Goal: Contribute content: Contribute content

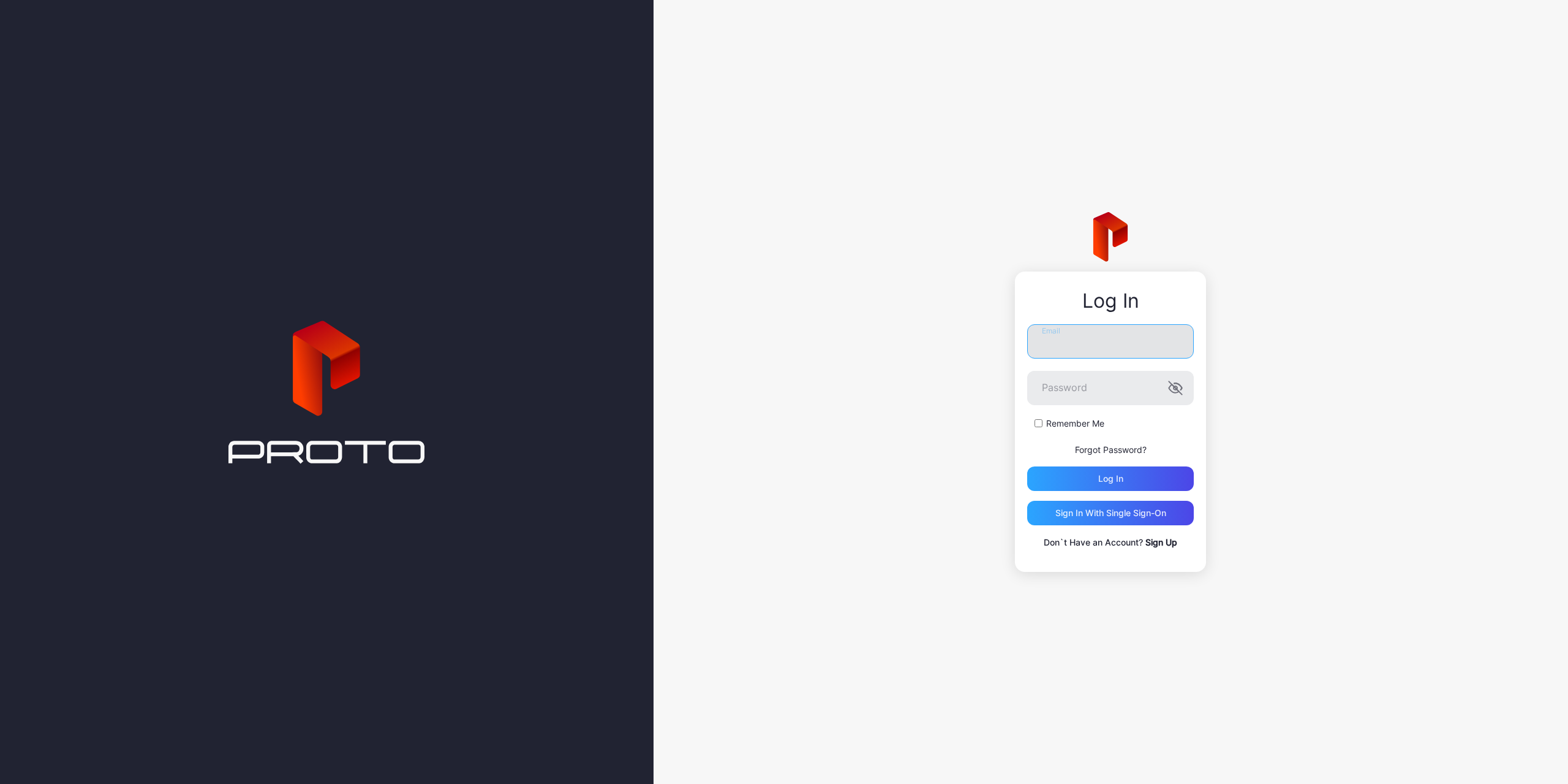
click at [1050, 346] on input "Email" at bounding box center [1110, 341] width 167 height 34
paste input "**********"
type input "**********"
click at [1120, 481] on div "Log in" at bounding box center [1110, 478] width 25 height 10
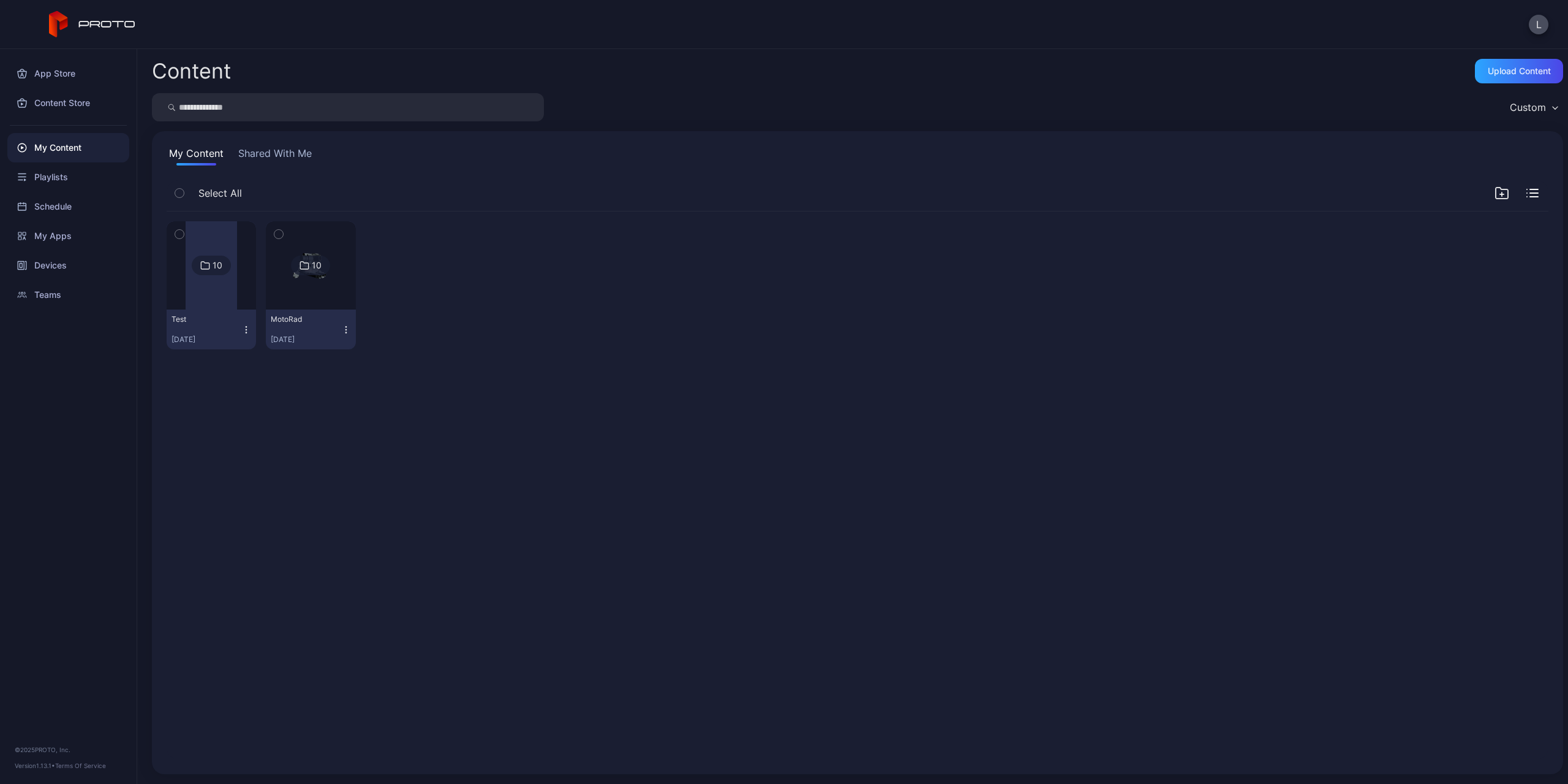
click at [316, 294] on img at bounding box center [311, 265] width 50 height 88
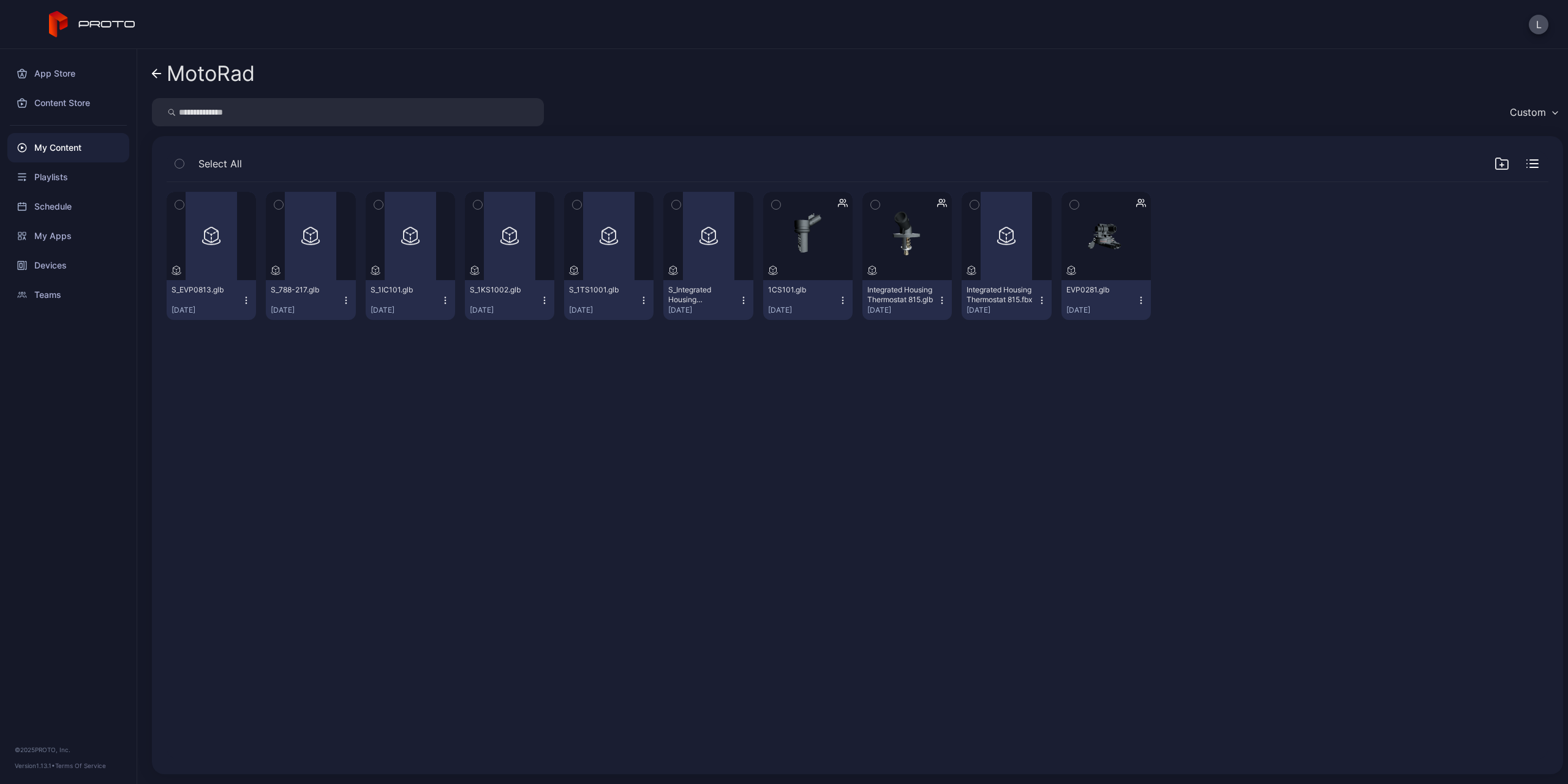
click at [87, 149] on div "My Content" at bounding box center [68, 147] width 122 height 30
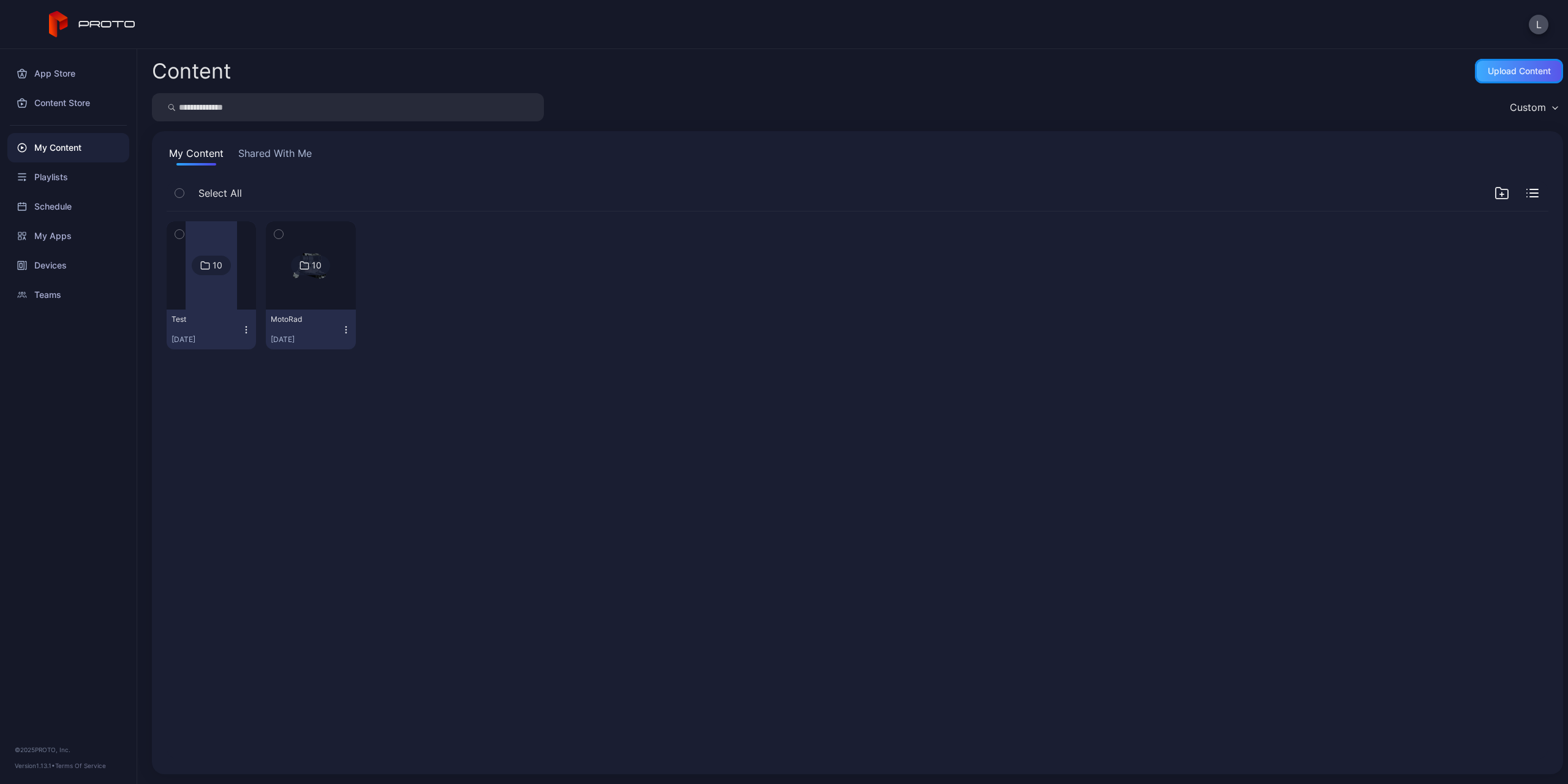
click at [1494, 76] on div "Upload Content" at bounding box center [1519, 71] width 88 height 25
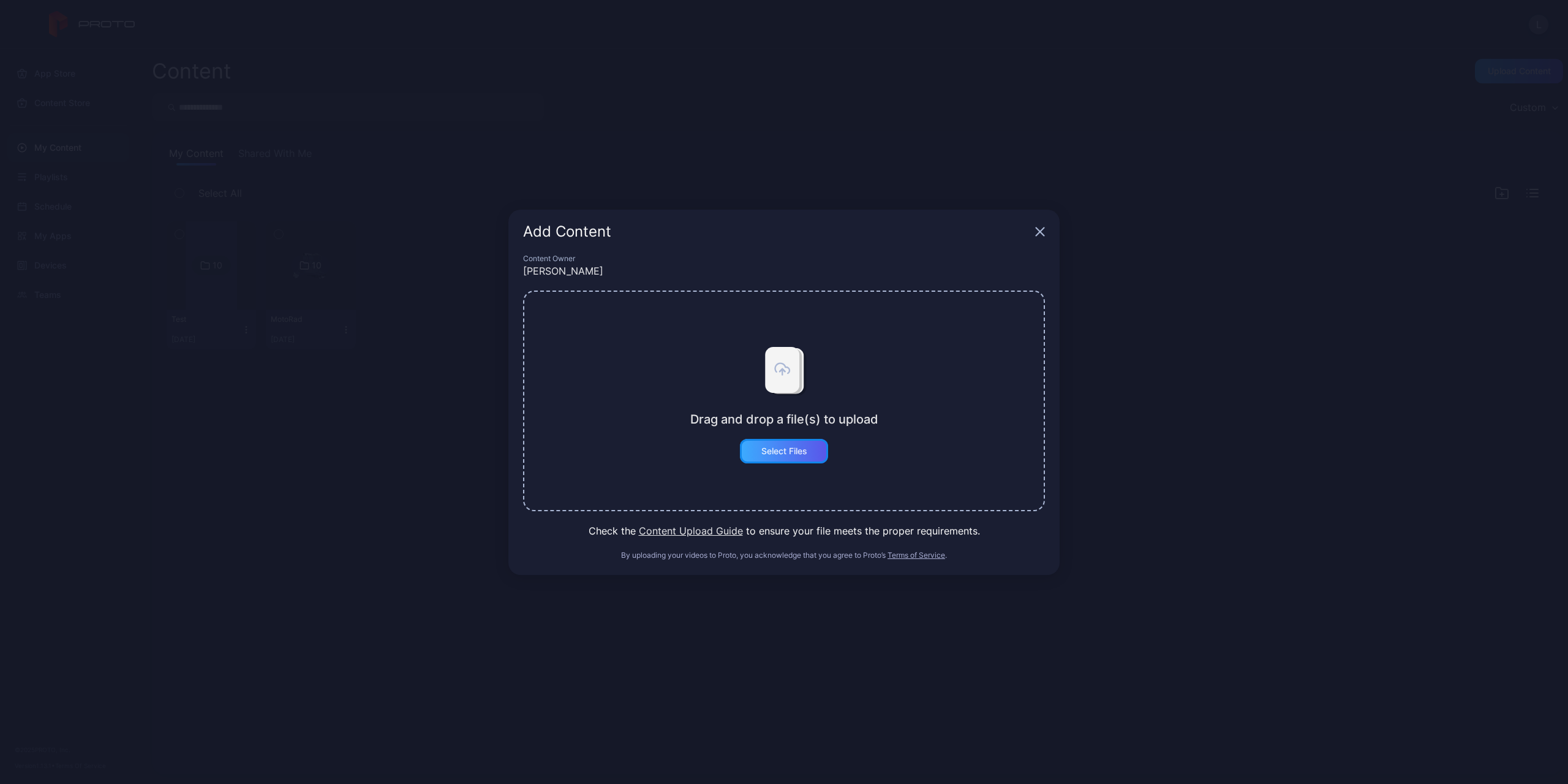
click at [798, 443] on div "Select Files" at bounding box center [784, 451] width 88 height 25
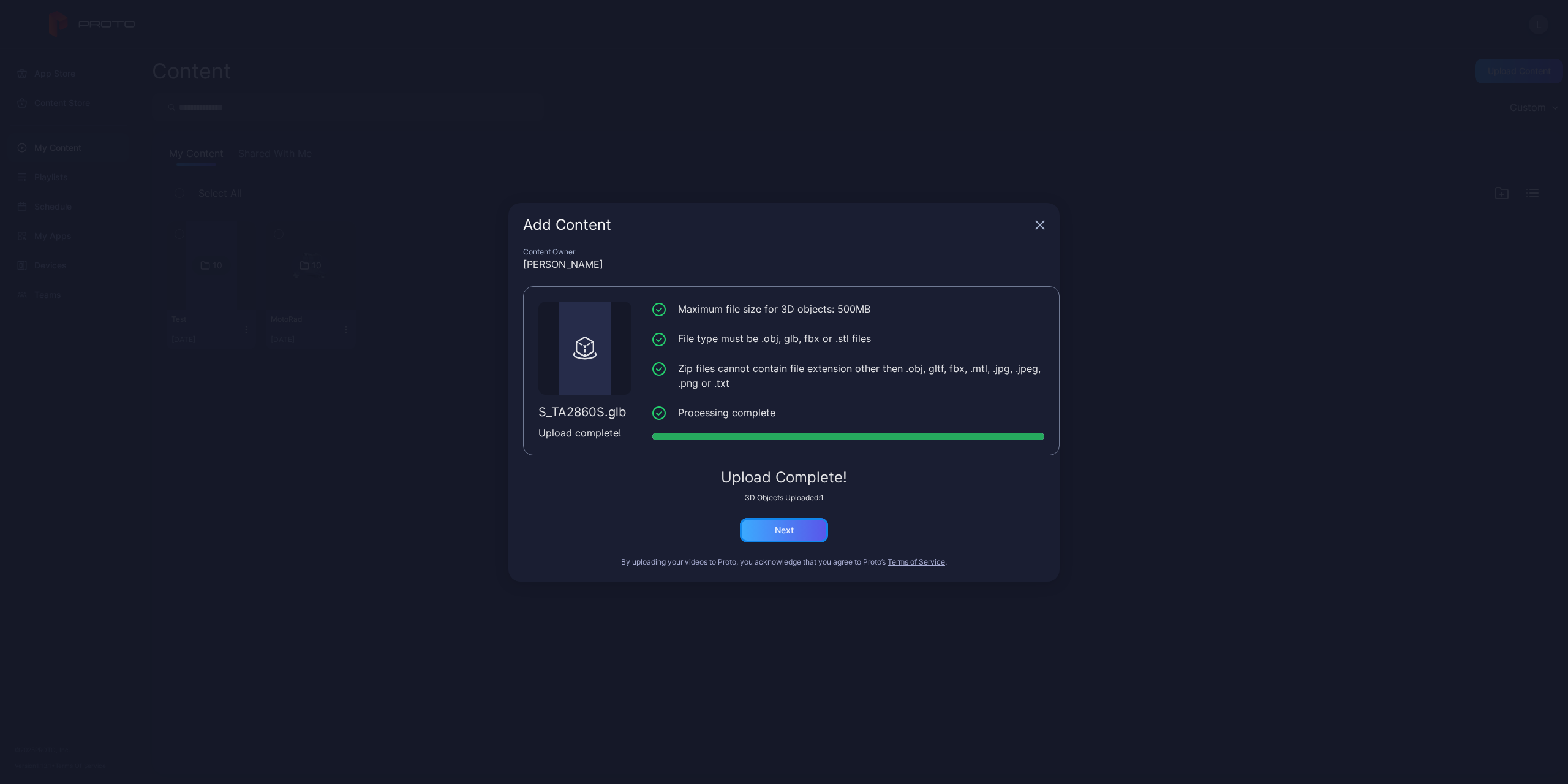
click at [784, 531] on div "Next" at bounding box center [784, 530] width 19 height 10
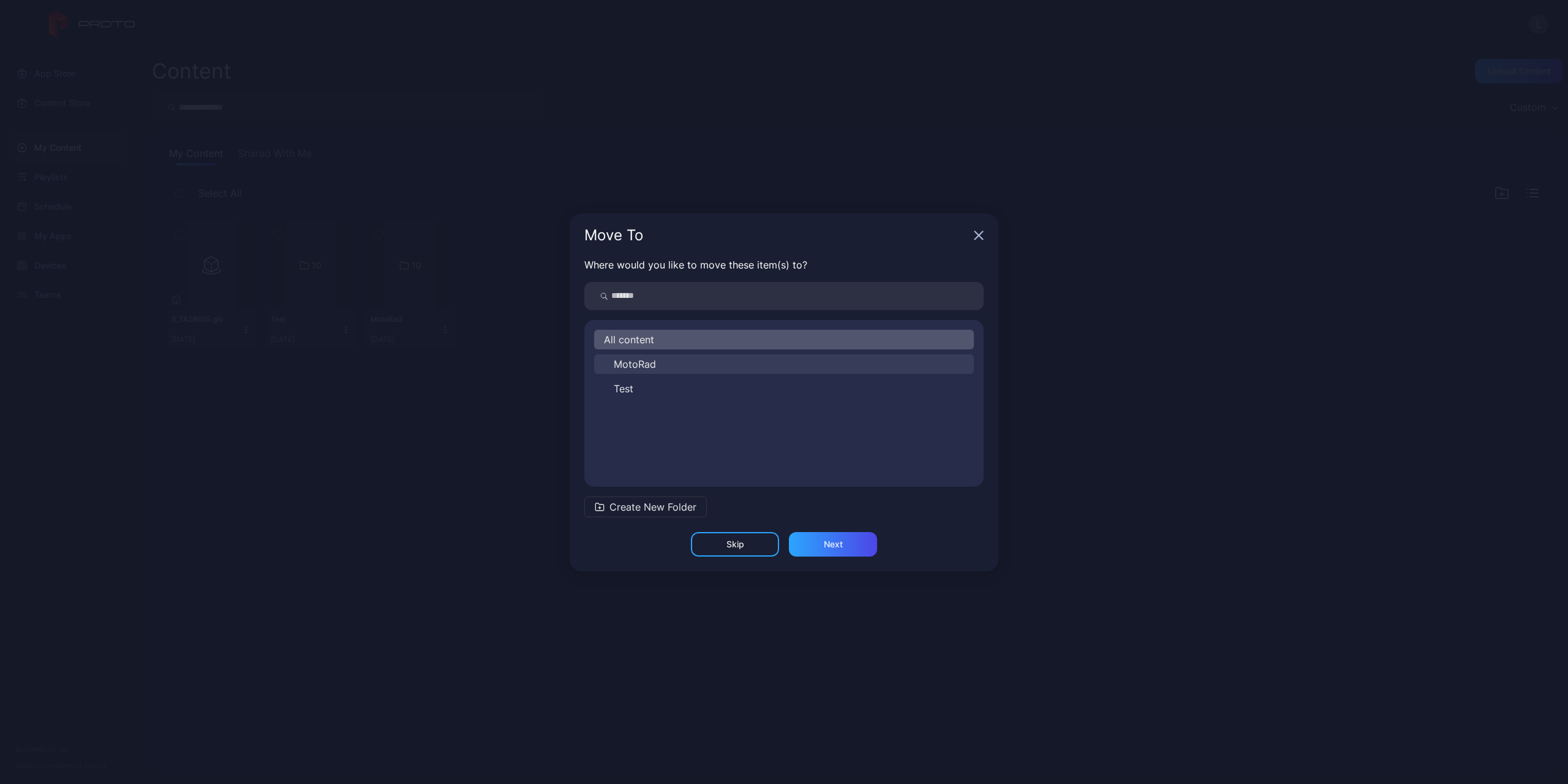
click at [689, 362] on button "MotoRad" at bounding box center [784, 364] width 380 height 19
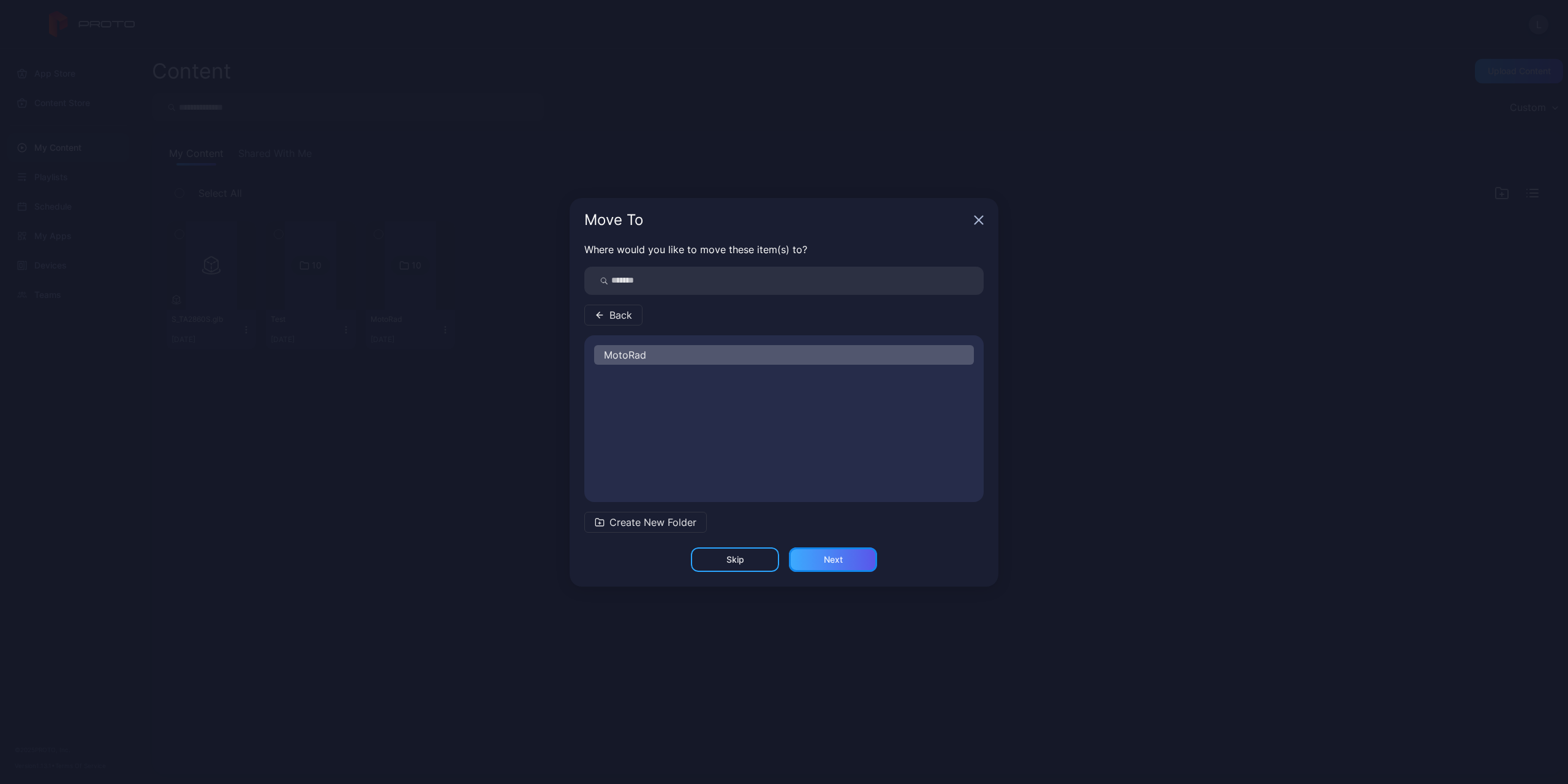
click at [835, 560] on div "Next" at bounding box center [833, 560] width 19 height 10
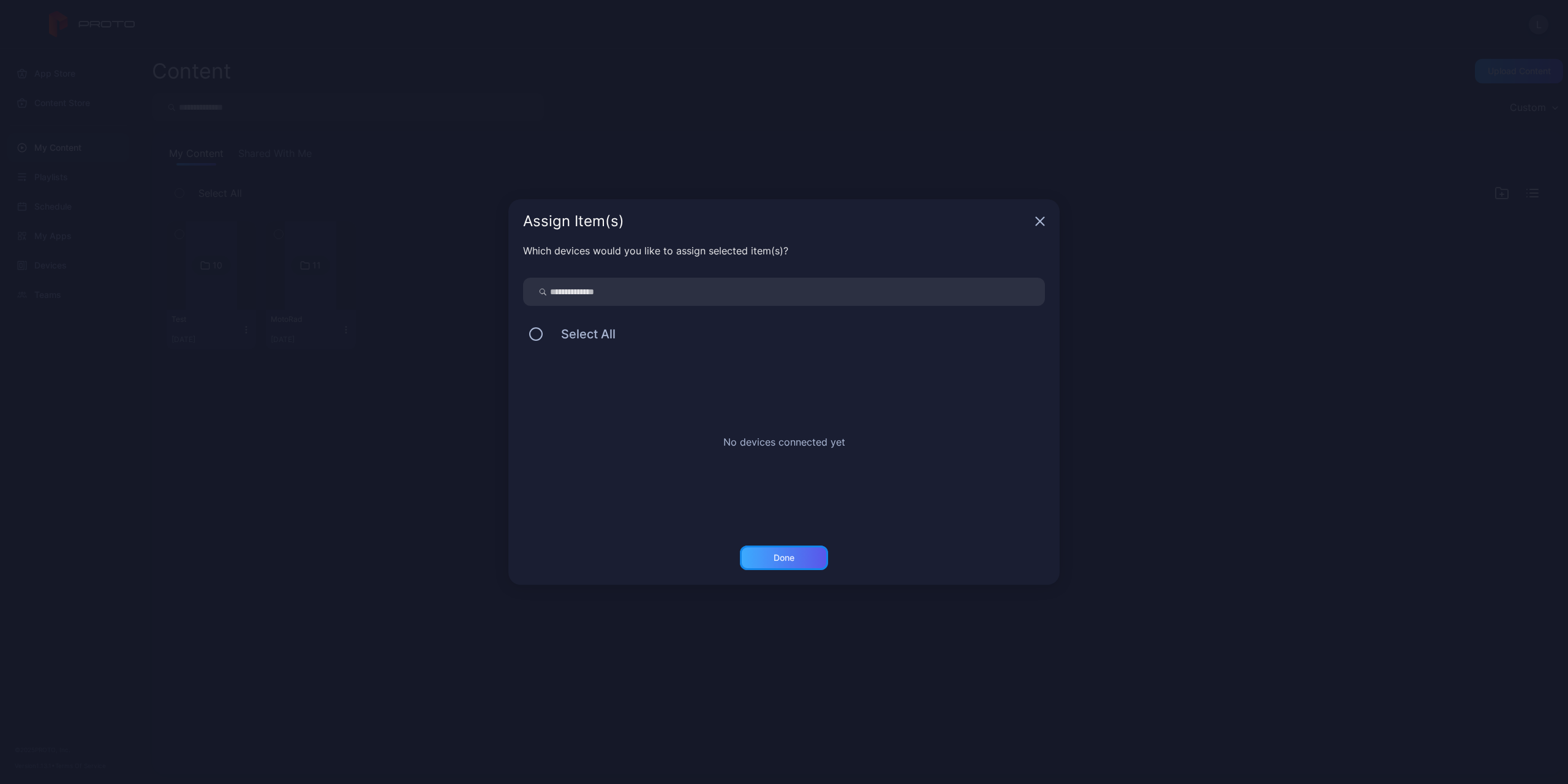
click at [788, 553] on div "Done" at bounding box center [784, 558] width 21 height 10
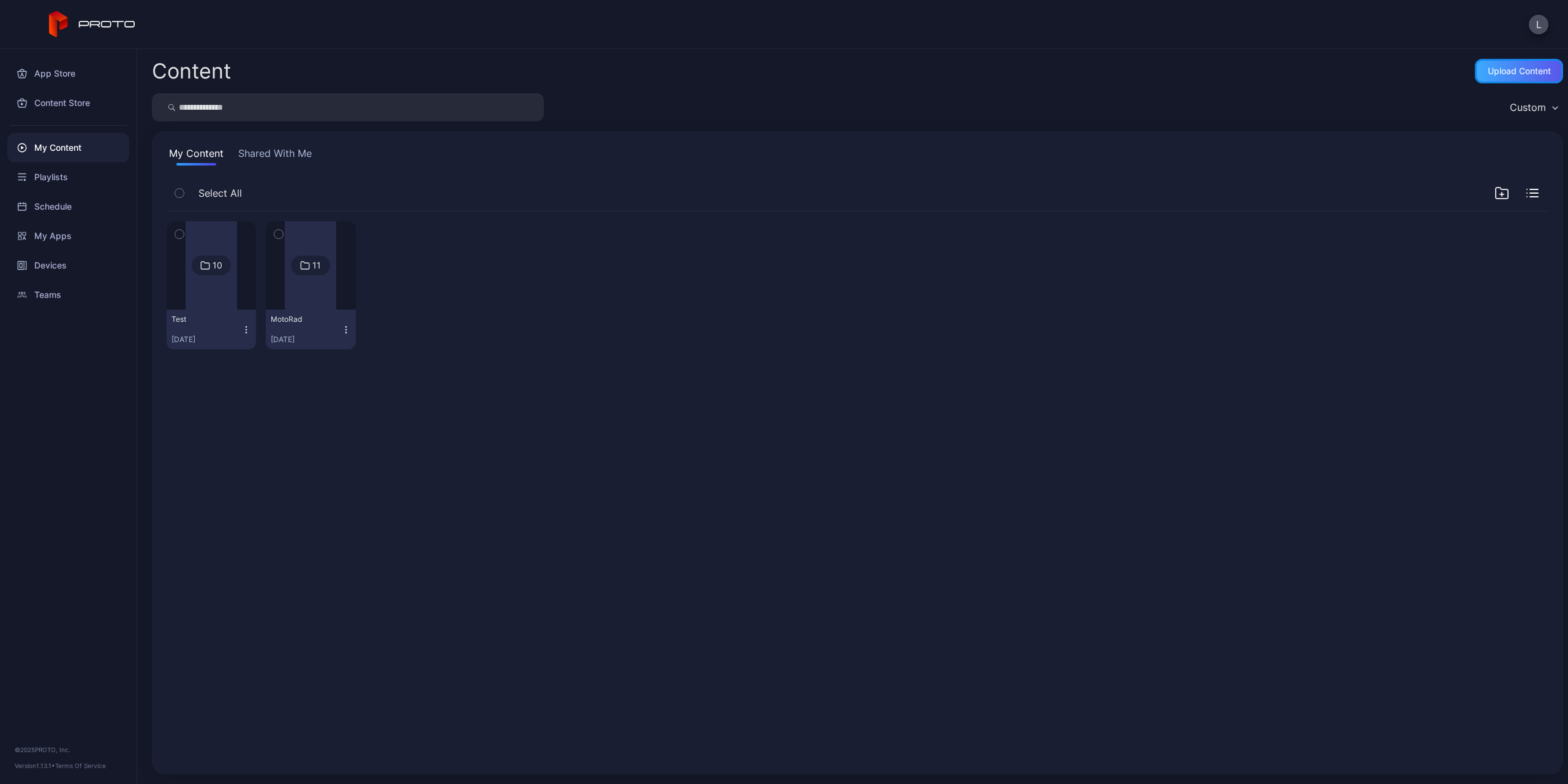
click at [1526, 67] on div "Upload Content" at bounding box center [1519, 71] width 63 height 10
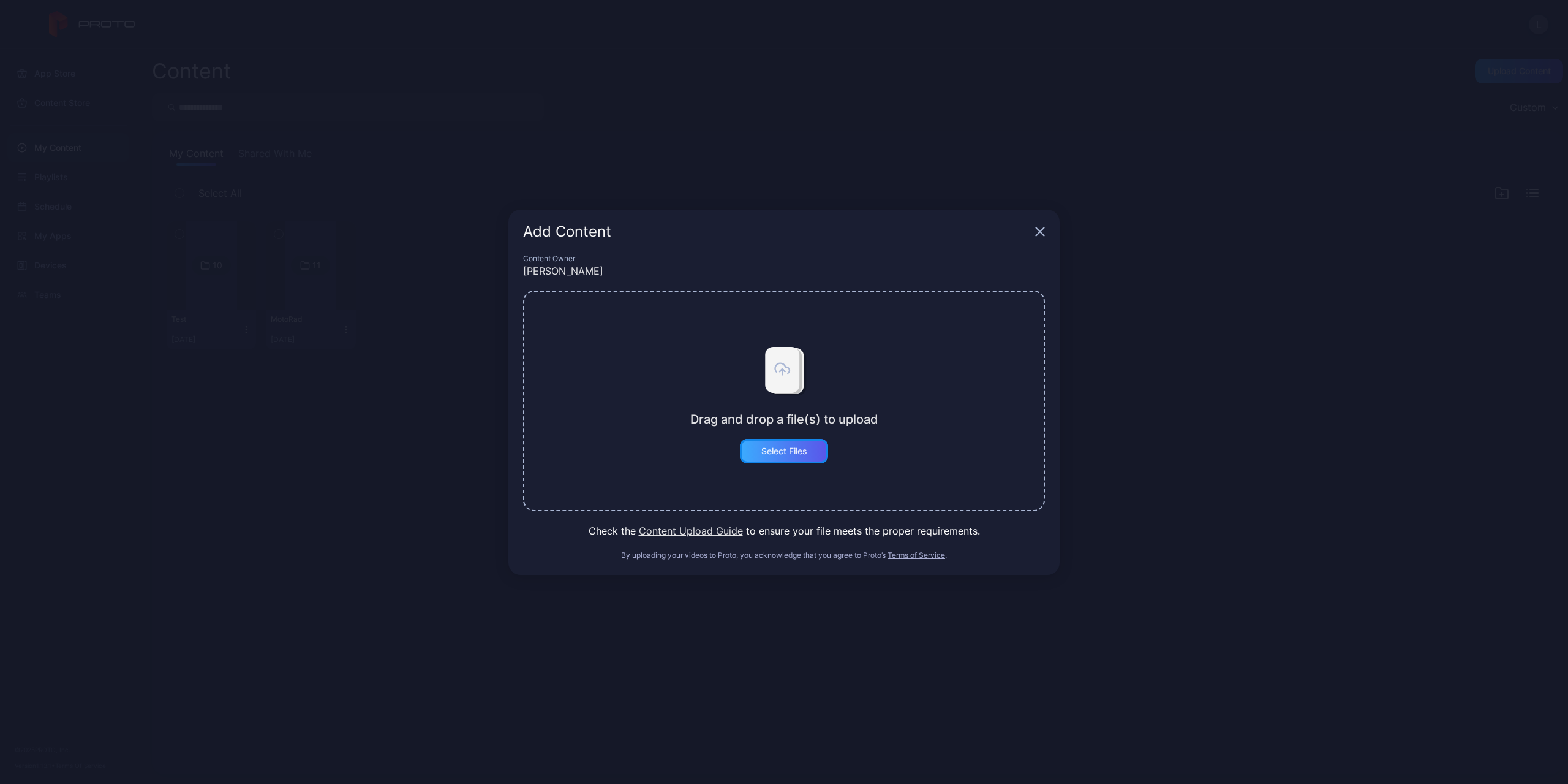
click at [799, 457] on div "Select Files" at bounding box center [784, 451] width 88 height 25
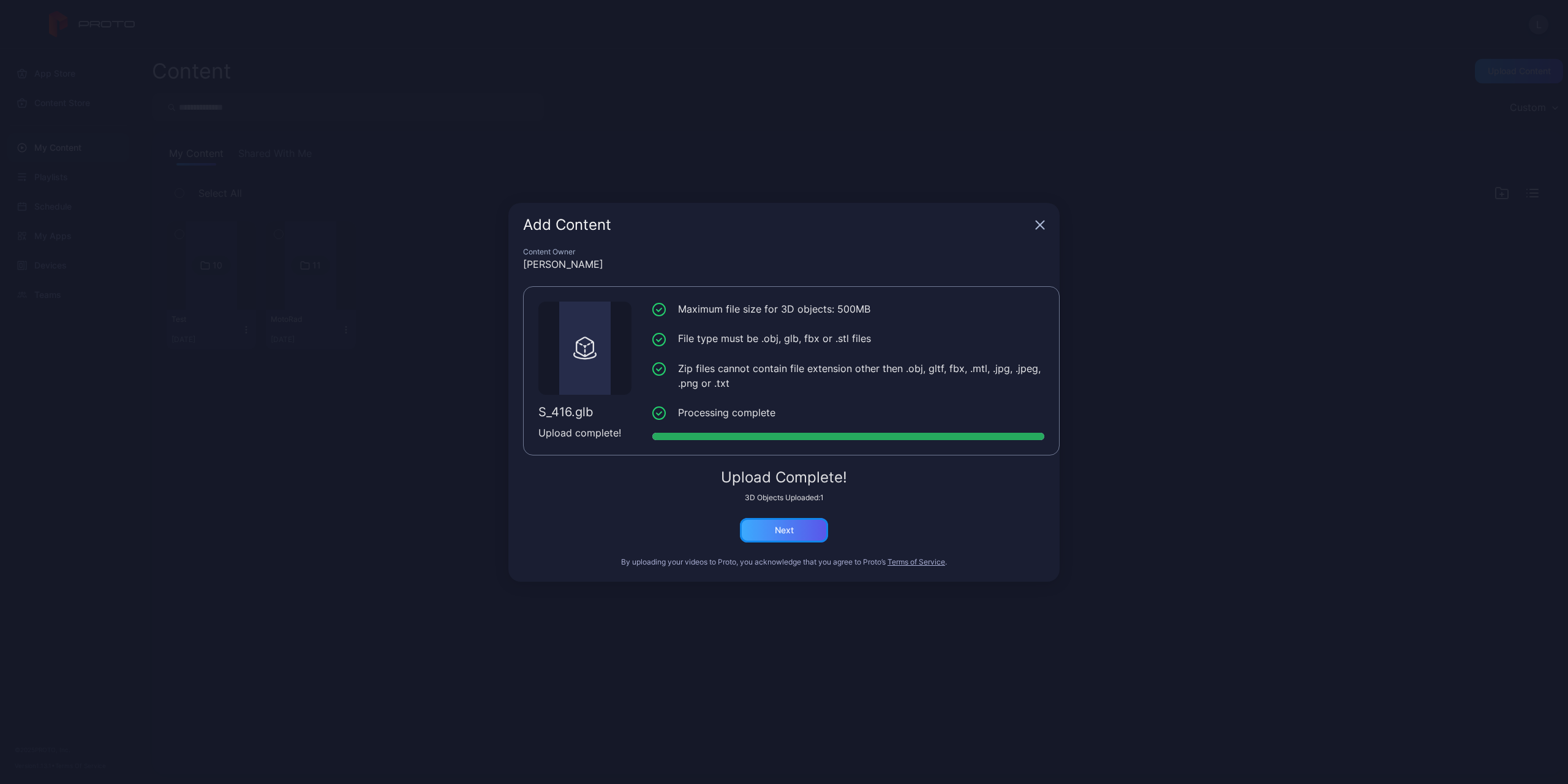
click at [764, 523] on div "Next" at bounding box center [784, 530] width 88 height 25
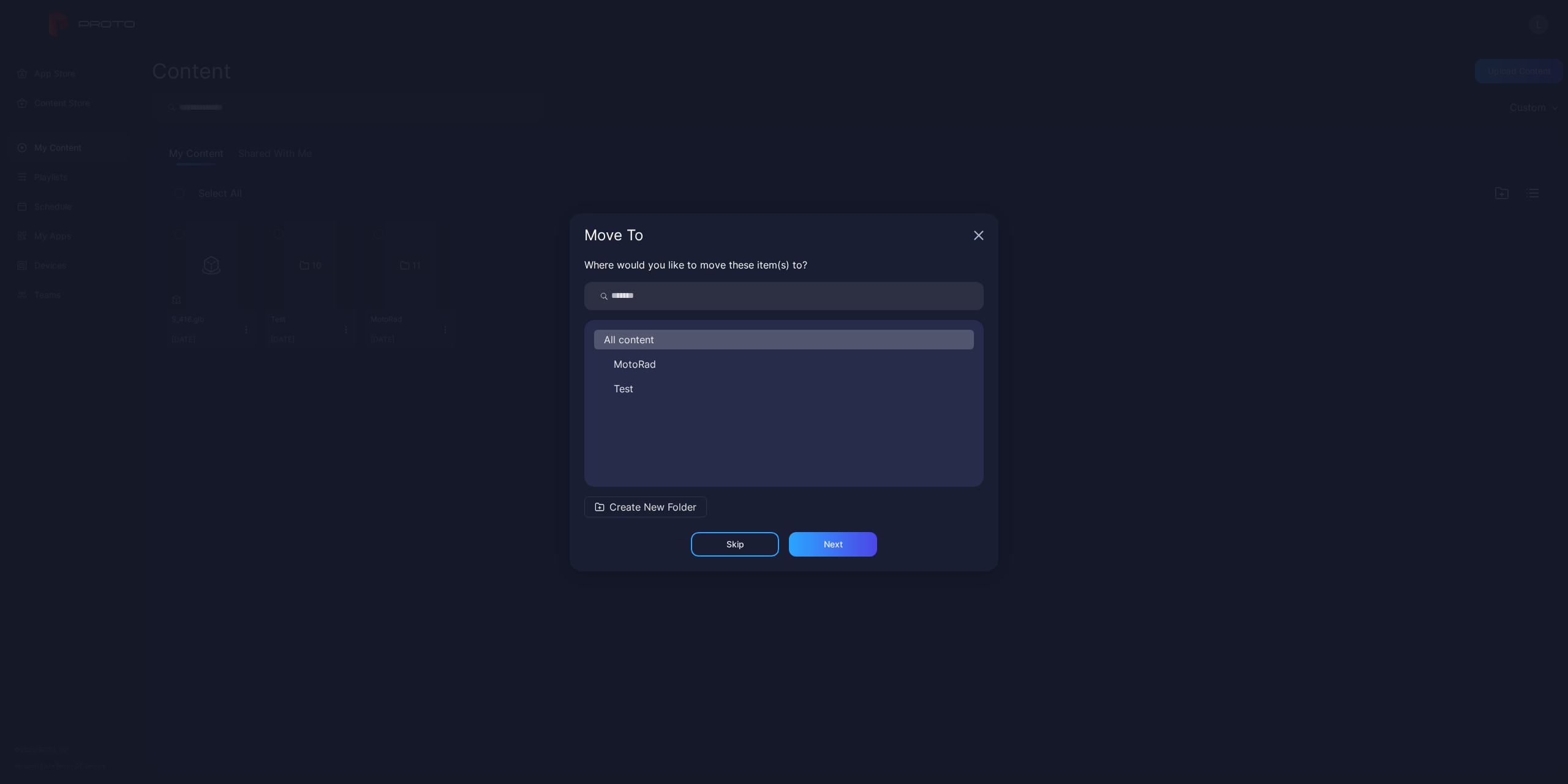
click at [687, 349] on div "All content" at bounding box center [784, 339] width 380 height 19
click at [686, 362] on button "MotoRad" at bounding box center [784, 364] width 380 height 19
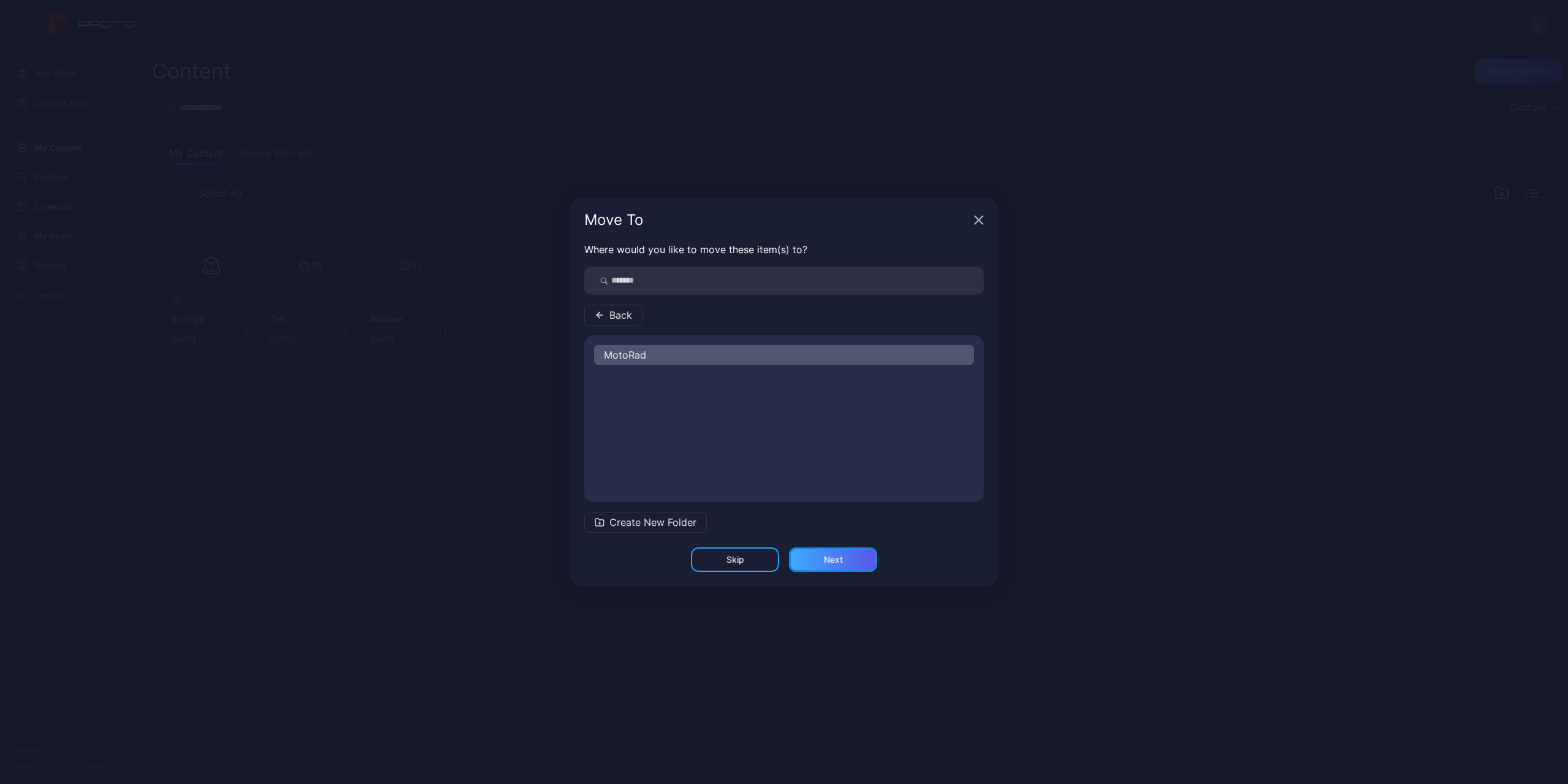
click at [839, 556] on div "Next" at bounding box center [833, 560] width 19 height 10
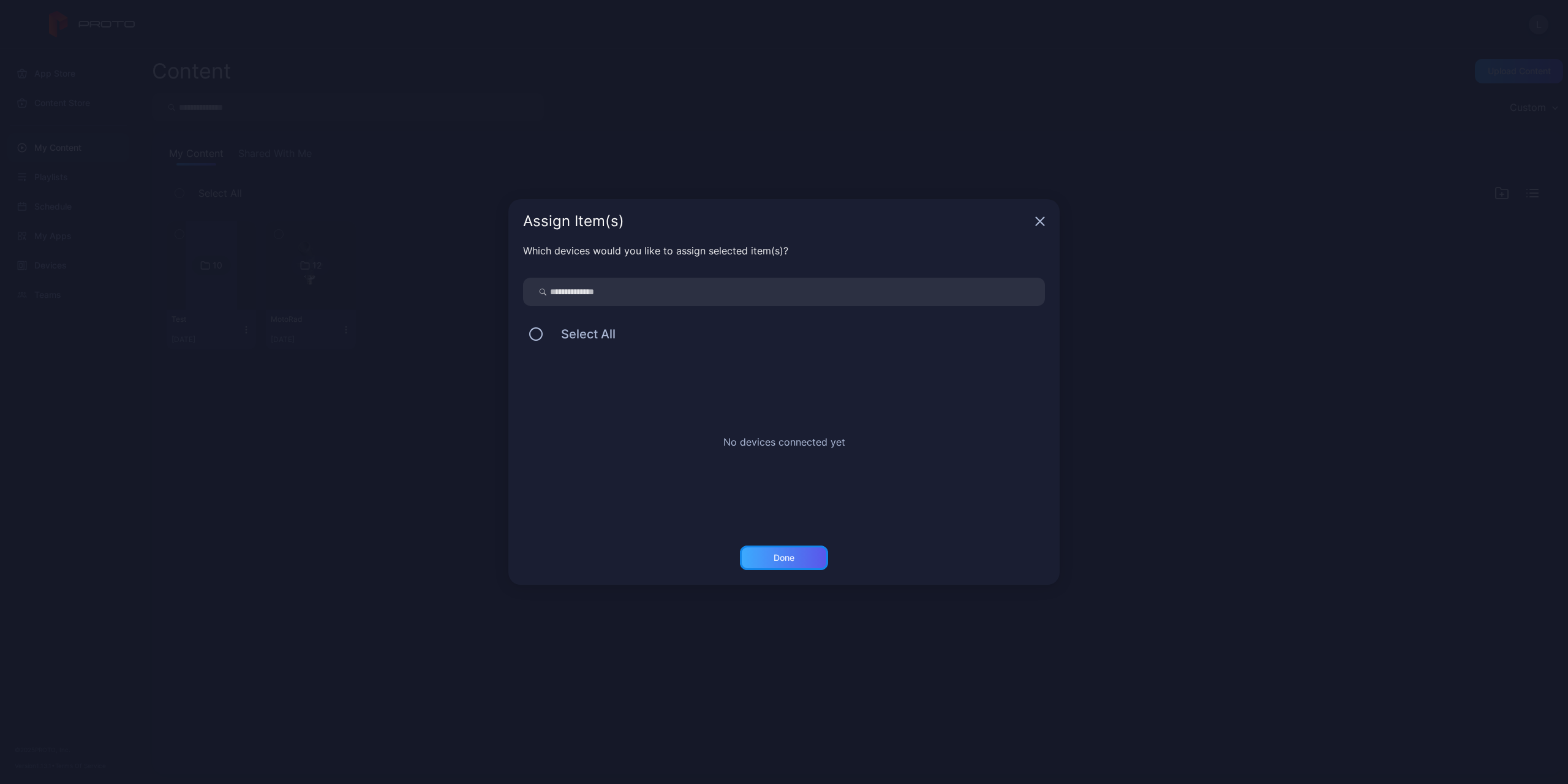
click at [790, 555] on div "Done" at bounding box center [784, 558] width 21 height 10
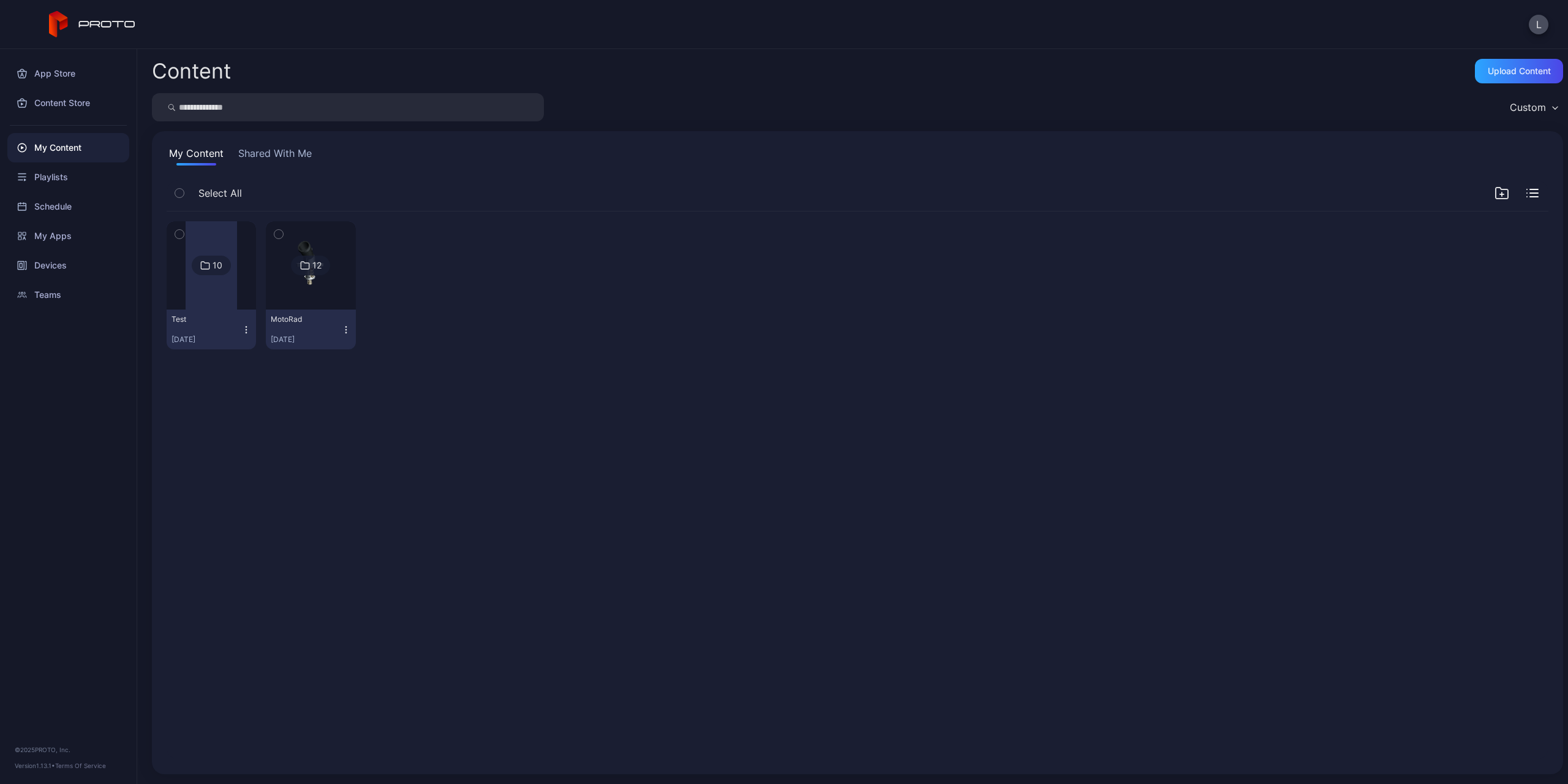
click at [315, 293] on img at bounding box center [311, 265] width 50 height 88
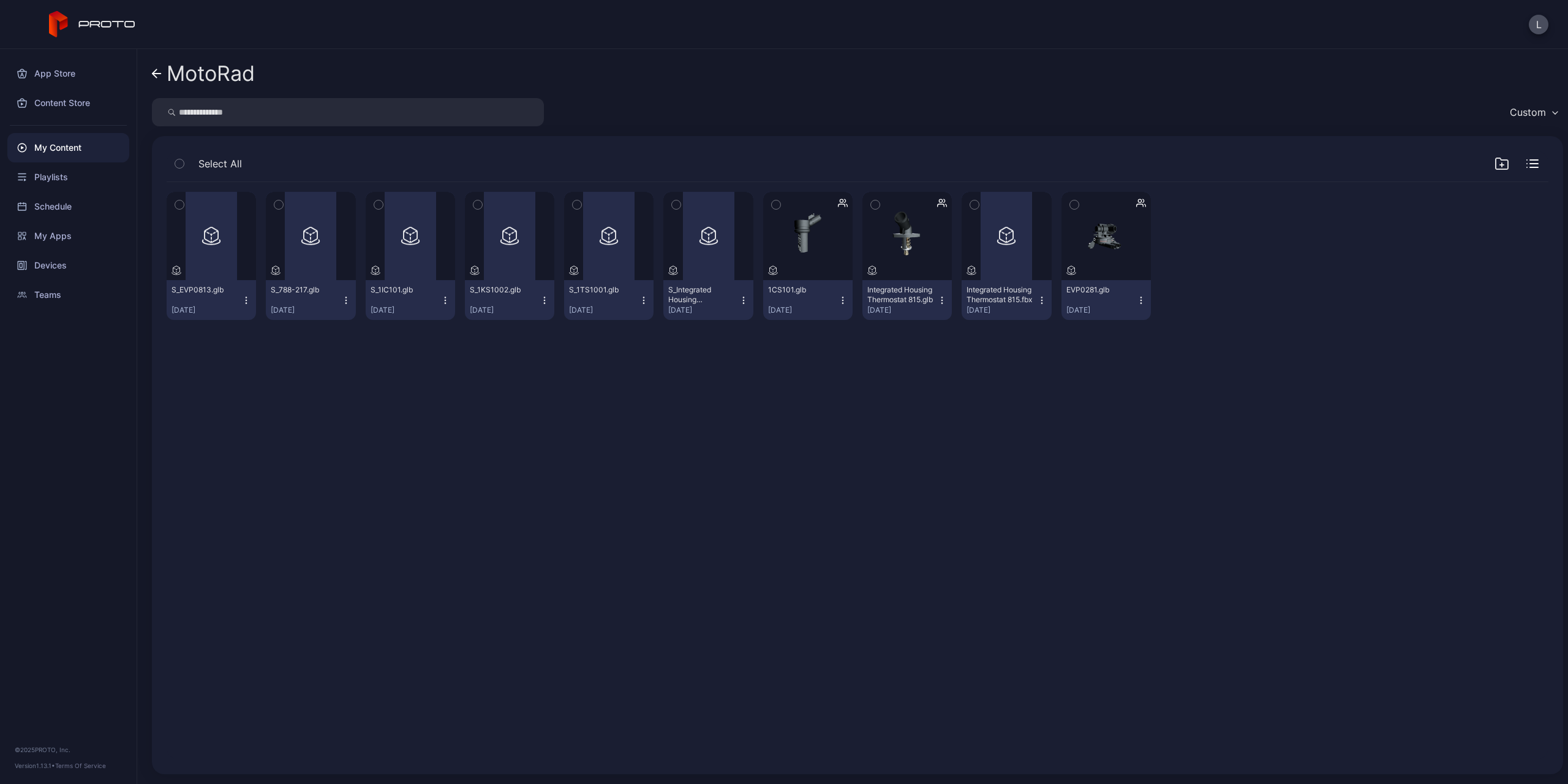
click at [315, 293] on div "S_788-217.glb" at bounding box center [304, 290] width 67 height 10
click at [472, 147] on div "Select All Preview S_EVP0813.glb Sep 29, 2025 Preview S_788-217.glb Sep 26, 202…" at bounding box center [857, 455] width 1411 height 638
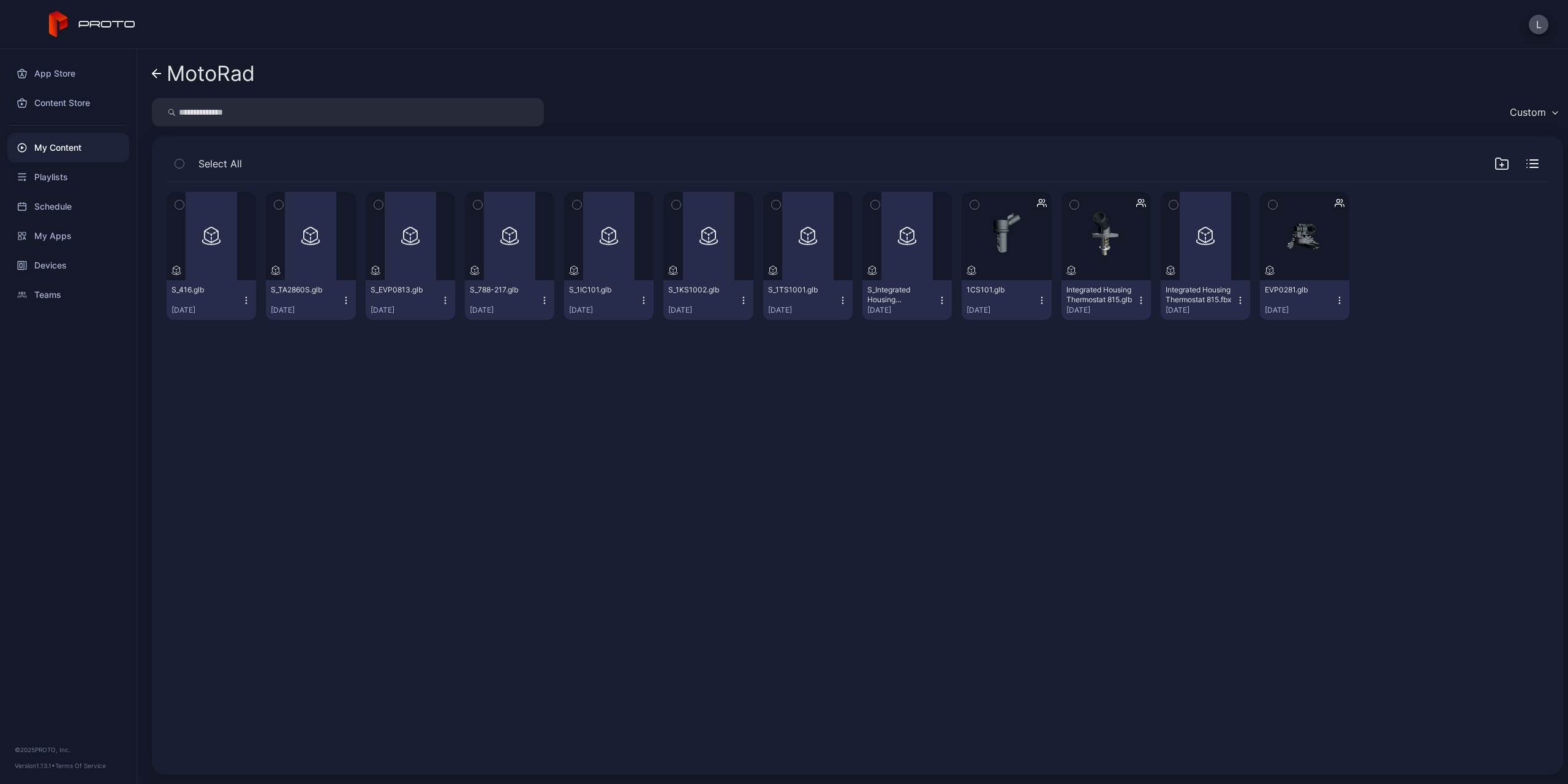
click at [358, 409] on div "Preview S_416.glb [DATE] Preview S_TA2860S.glb [DATE] Preview S_EVP0813.glb [DA…" at bounding box center [857, 470] width 1401 height 597
click at [216, 255] on div "Preview" at bounding box center [211, 236] width 89 height 88
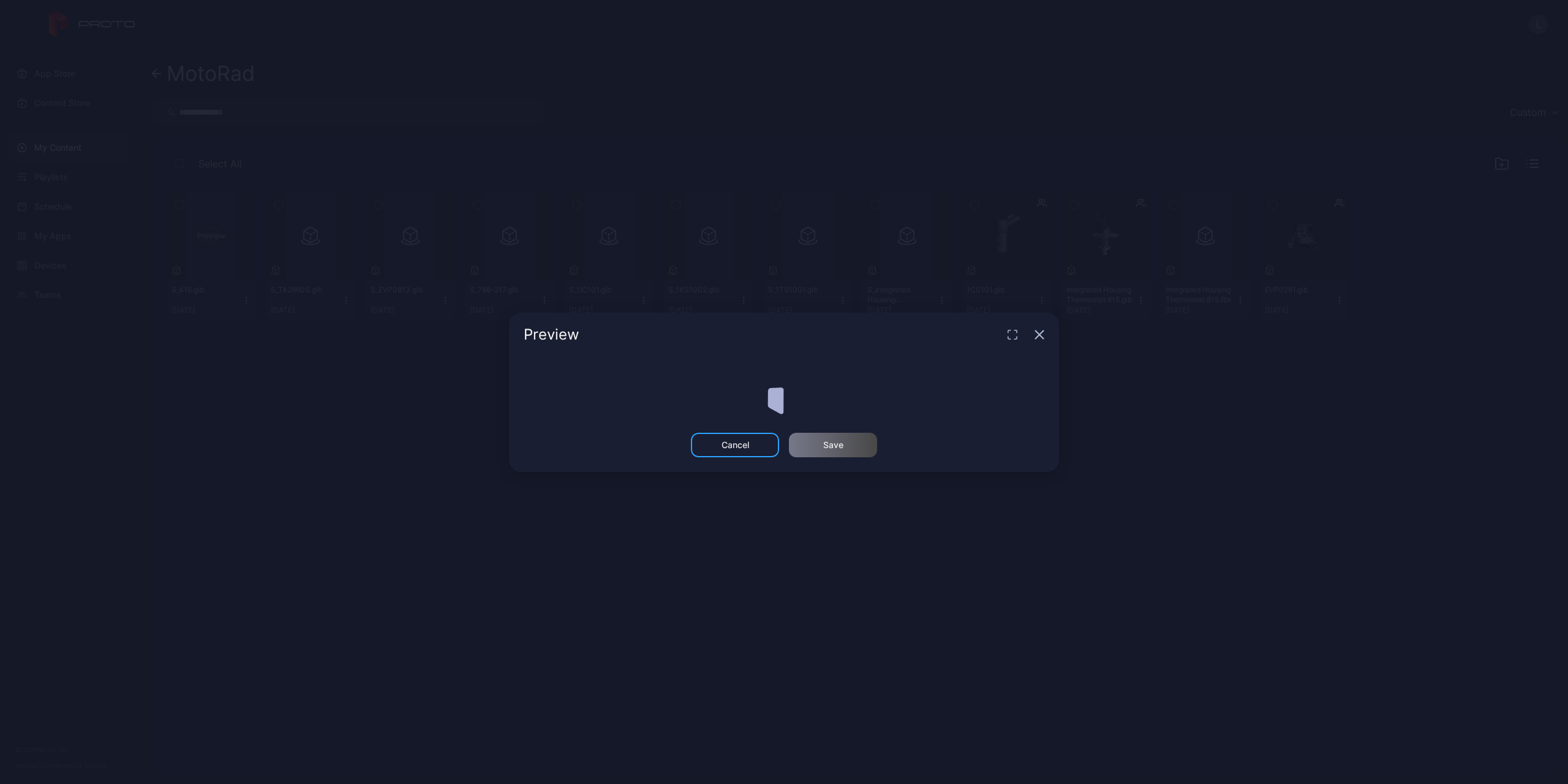
click at [216, 255] on div "Preview Cancel Save" at bounding box center [784, 392] width 1568 height 784
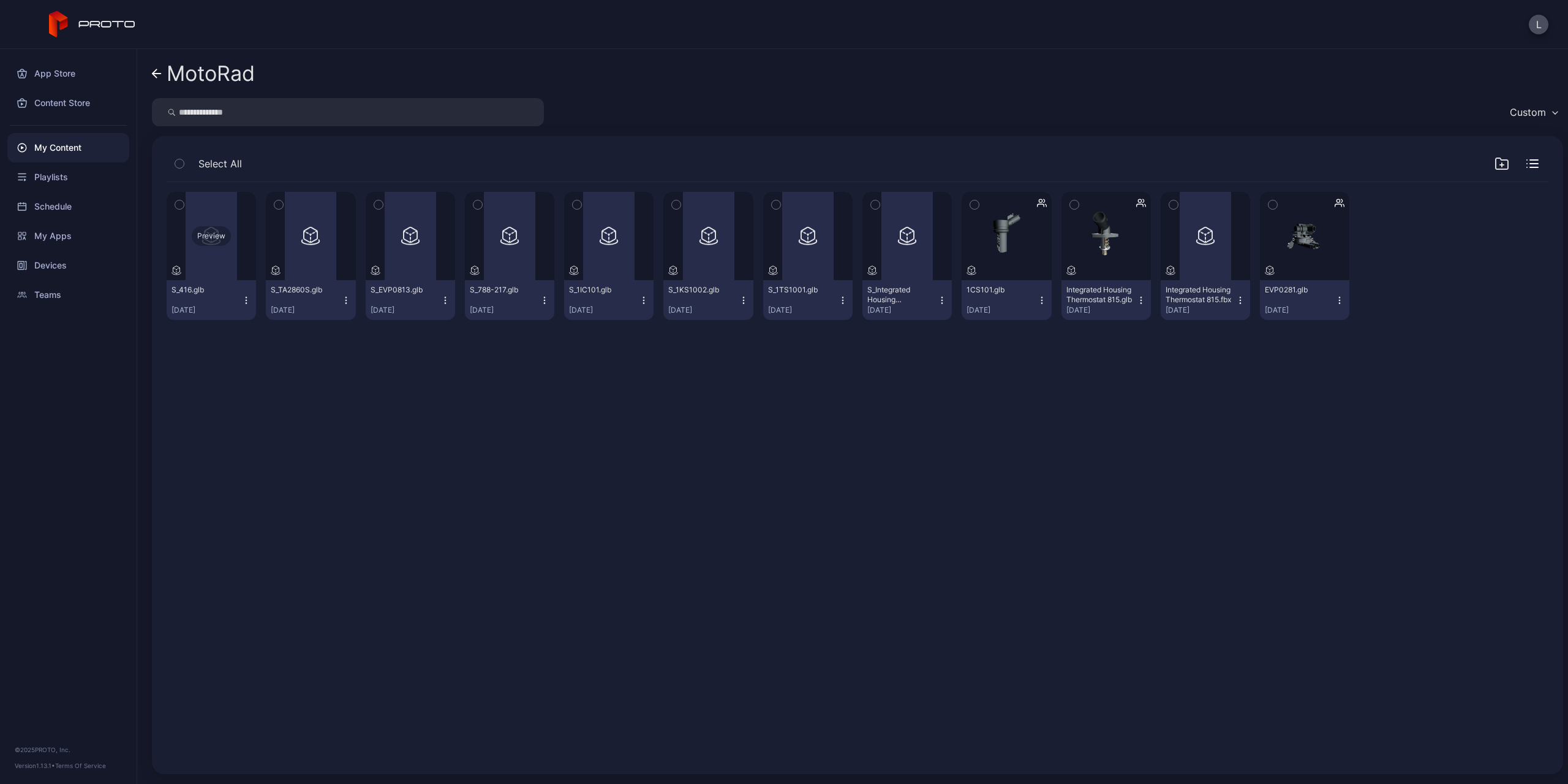
click at [204, 253] on div "Preview" at bounding box center [211, 236] width 89 height 88
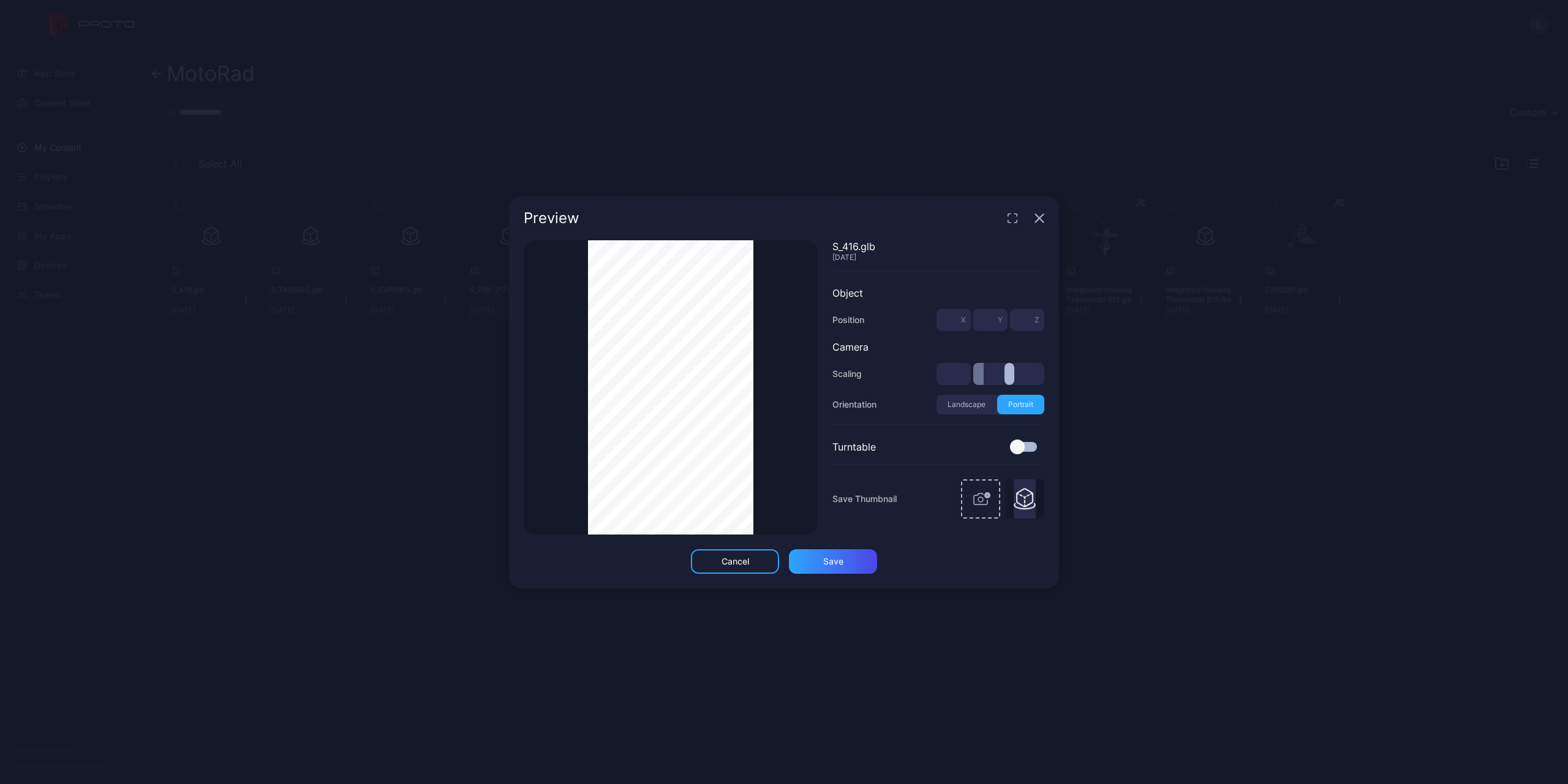
click at [795, 370] on div "Thumbnail Saved" at bounding box center [670, 387] width 294 height 294
click at [1035, 219] on icon "button" at bounding box center [1040, 218] width 10 height 10
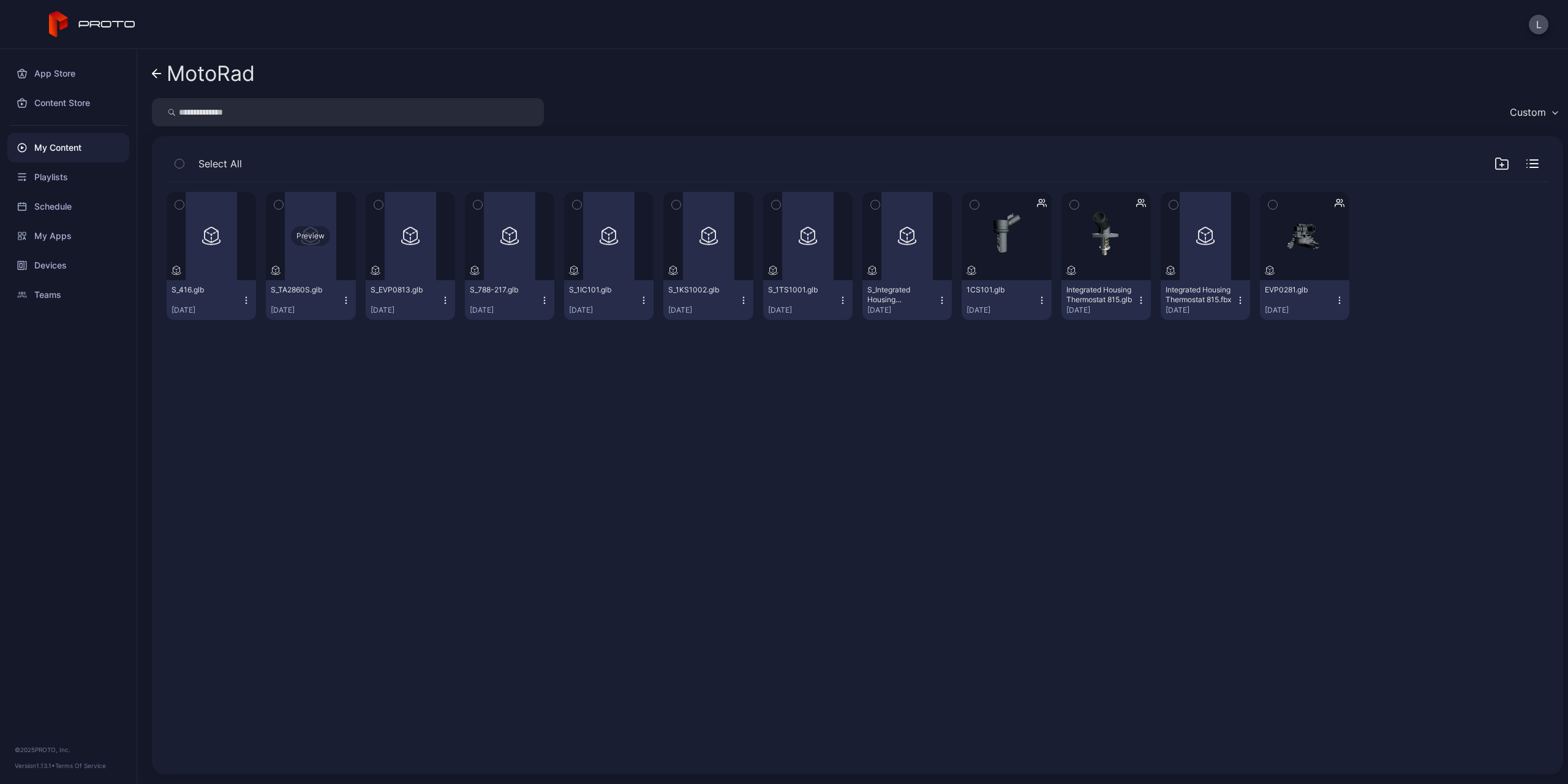
click at [321, 255] on div "Preview" at bounding box center [310, 236] width 89 height 88
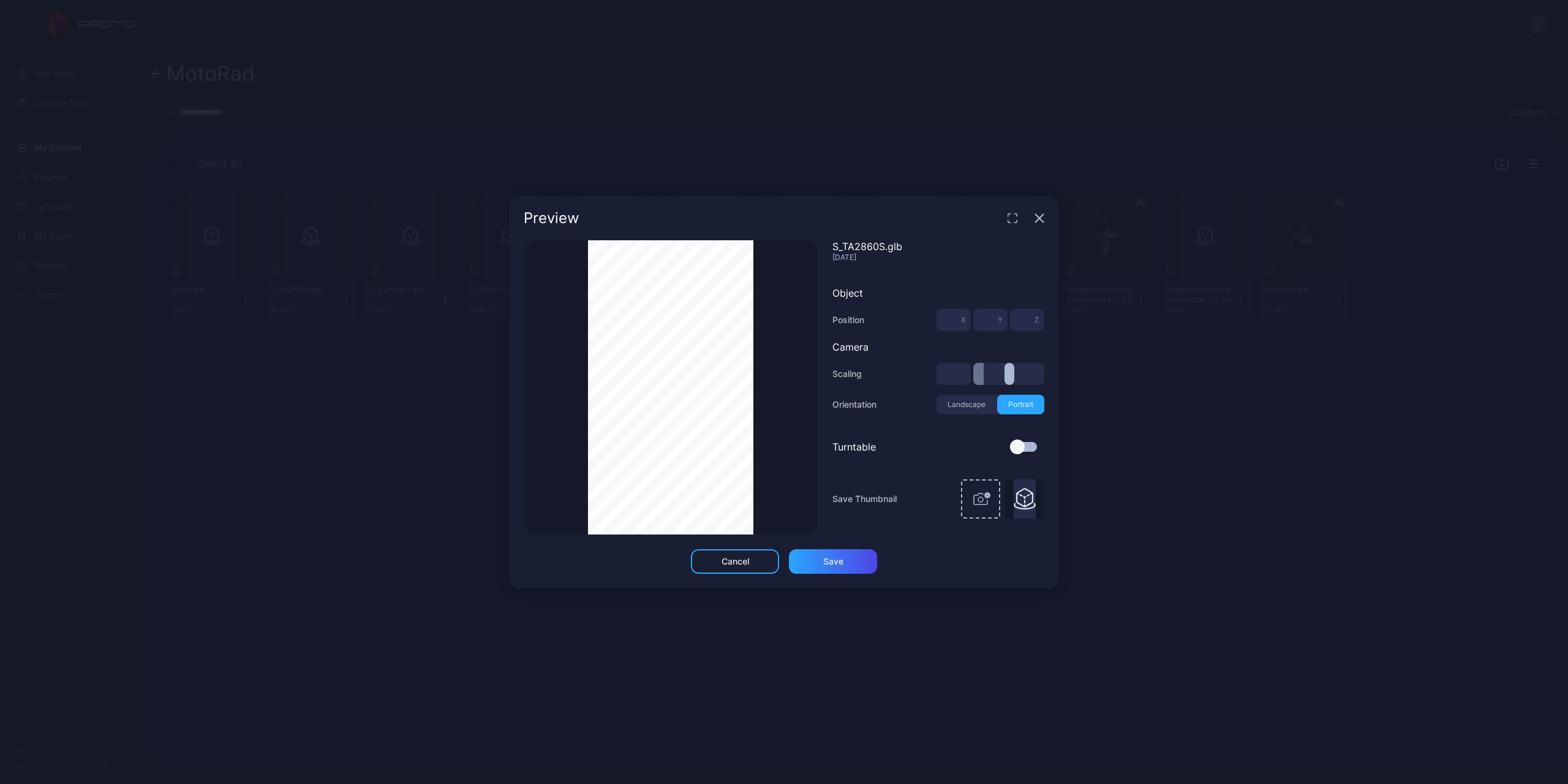
click at [1041, 219] on icon "button" at bounding box center [1040, 218] width 8 height 8
